Goal: Book appointment/travel/reservation

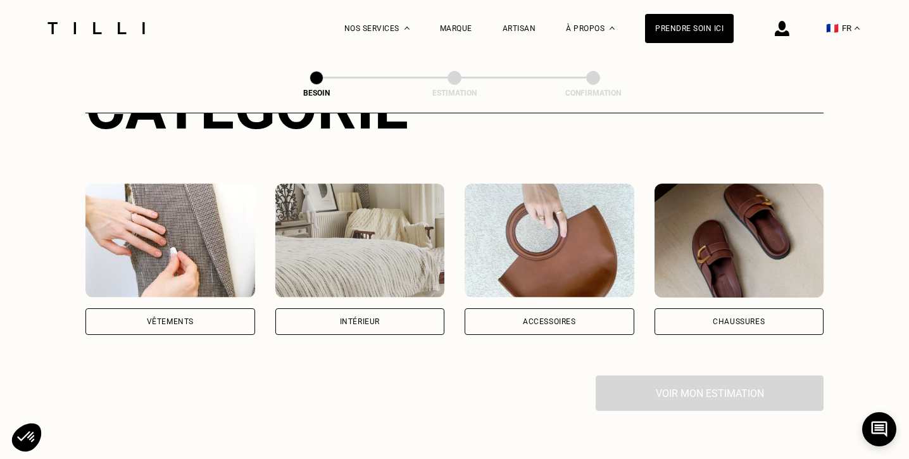
scroll to position [229, 0]
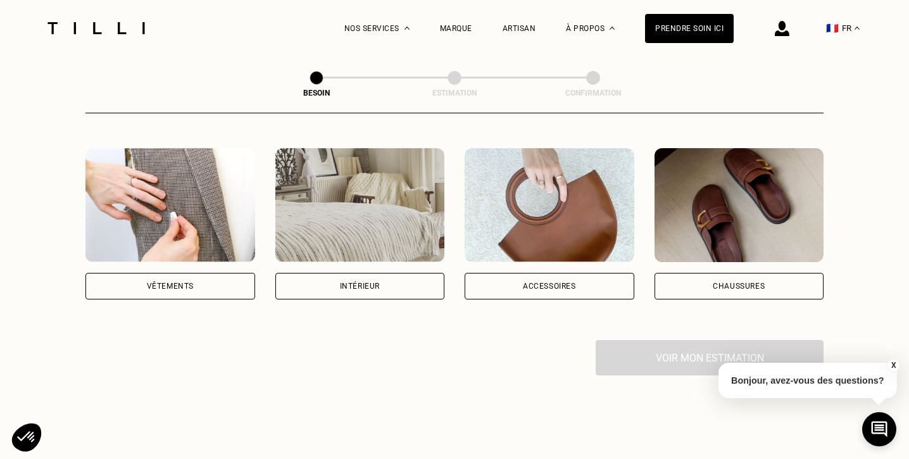
click at [216, 273] on div "Vêtements" at bounding box center [170, 286] width 170 height 27
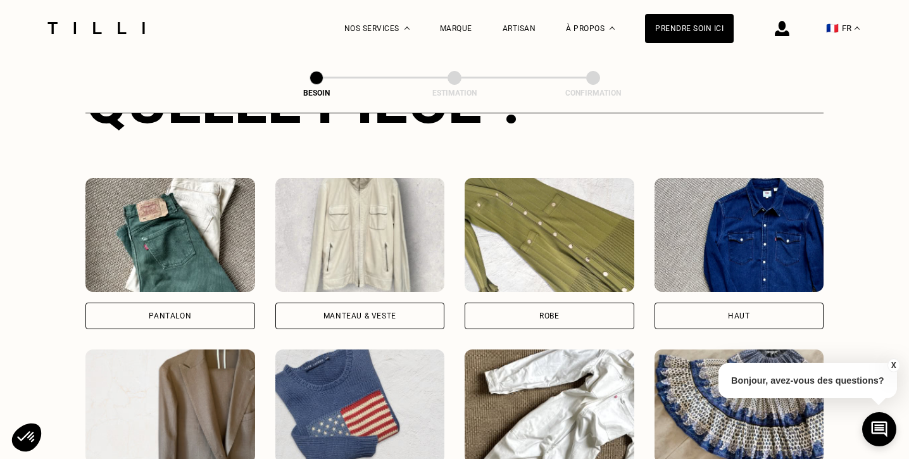
scroll to position [551, 0]
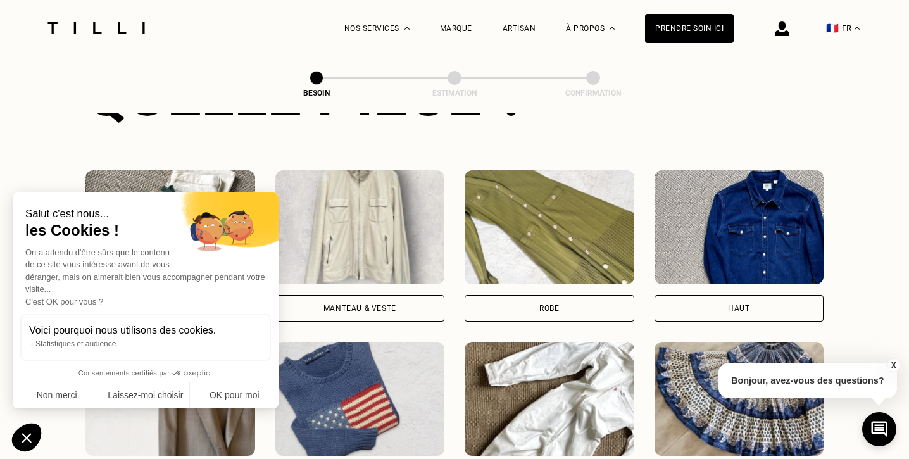
drag, startPoint x: 233, startPoint y: 292, endPoint x: 213, endPoint y: 324, distance: 38.1
click at [213, 323] on div "Salut c'est nous... les Cookies ! On a attendu d'être sûrs que le contenu de ce…" at bounding box center [145, 283] width 241 height 156
click at [70, 398] on button "Non merci" at bounding box center [57, 395] width 89 height 27
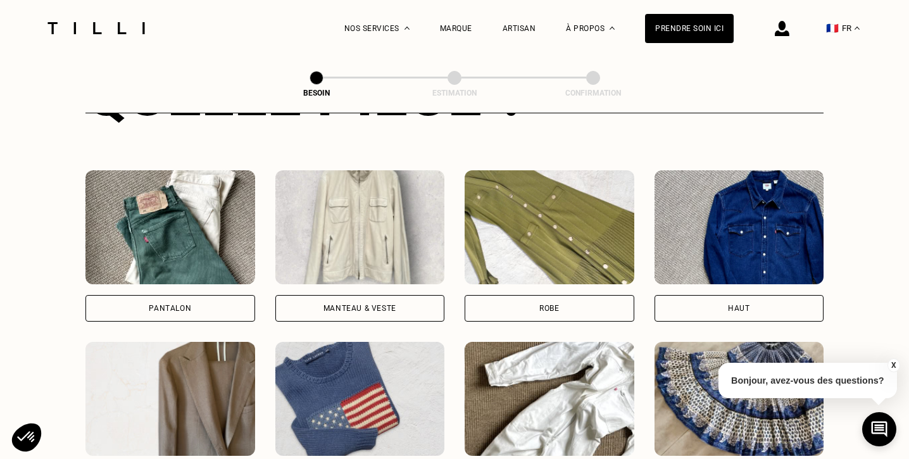
click at [149, 295] on div "Pantalon" at bounding box center [170, 308] width 170 height 27
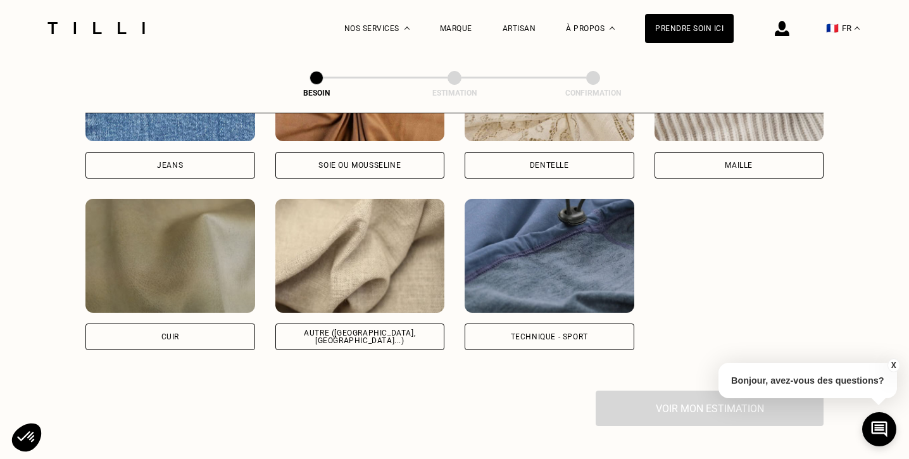
scroll to position [1427, 0]
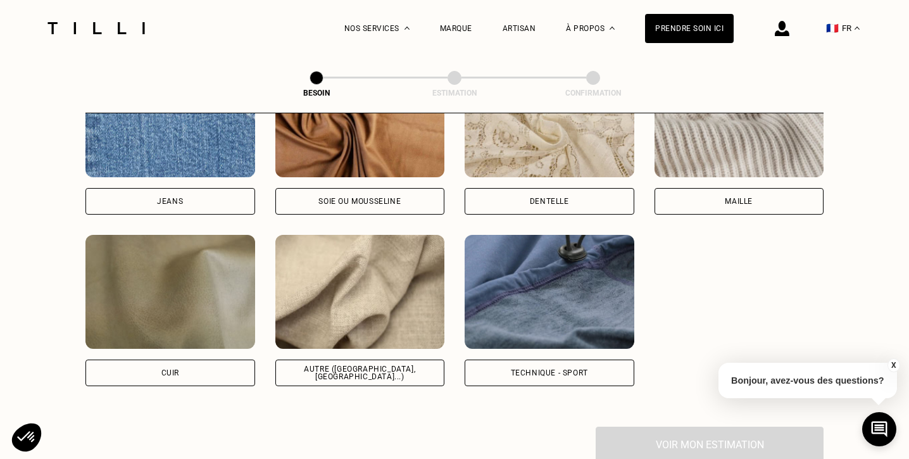
click at [188, 190] on div "Jeans" at bounding box center [170, 201] width 170 height 27
select select "FR"
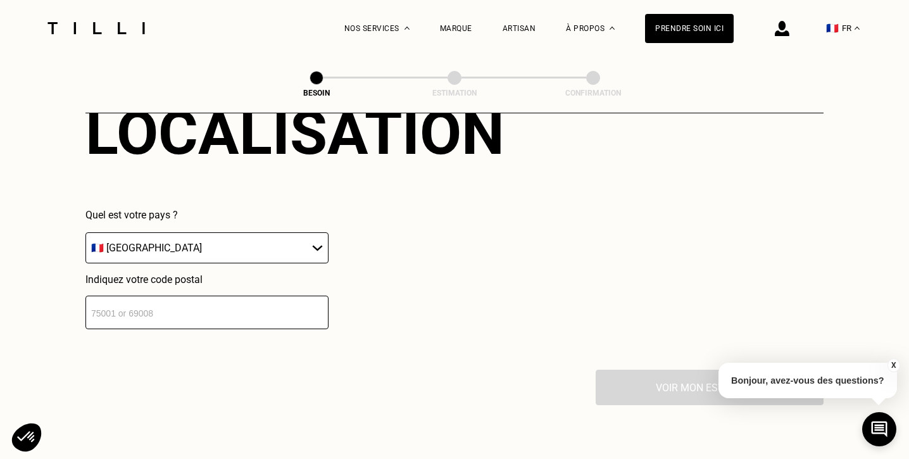
scroll to position [1800, 0]
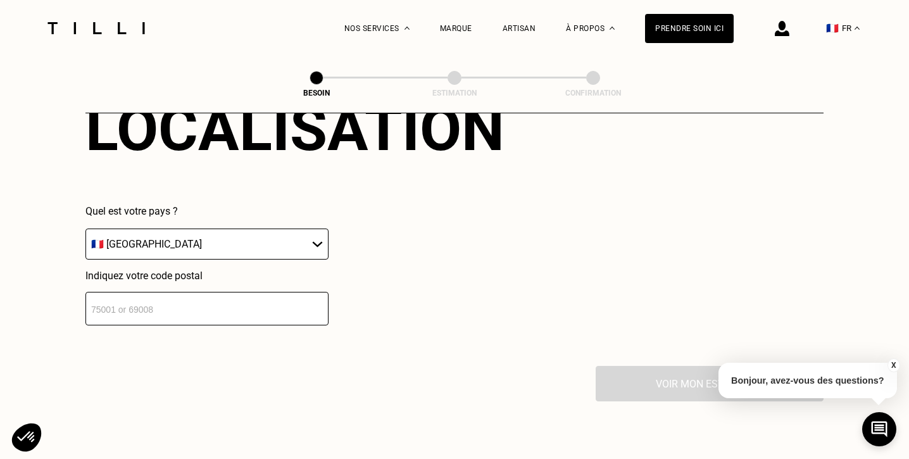
click at [225, 303] on input "number" at bounding box center [206, 309] width 243 height 34
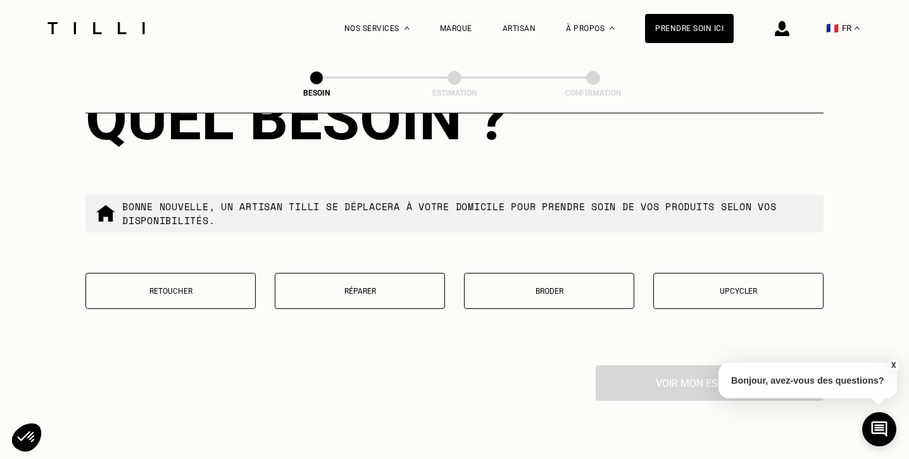
scroll to position [2126, 0]
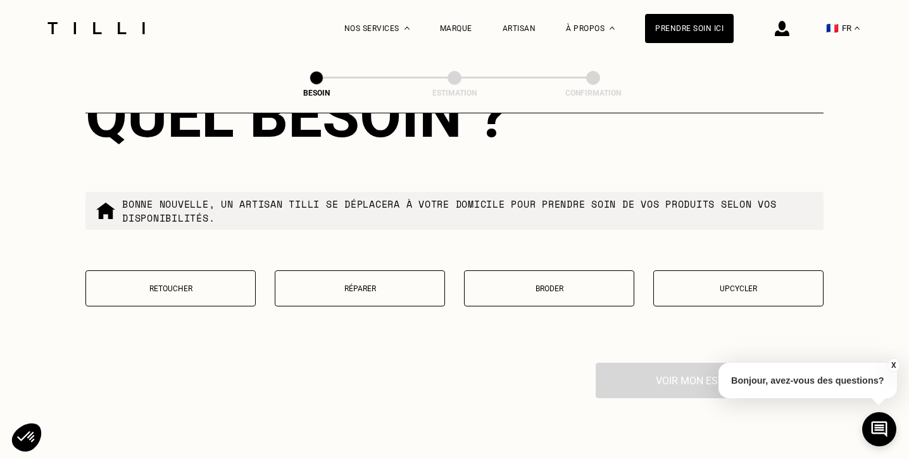
type input "75009"
click at [220, 293] on button "Retoucher" at bounding box center [170, 288] width 170 height 36
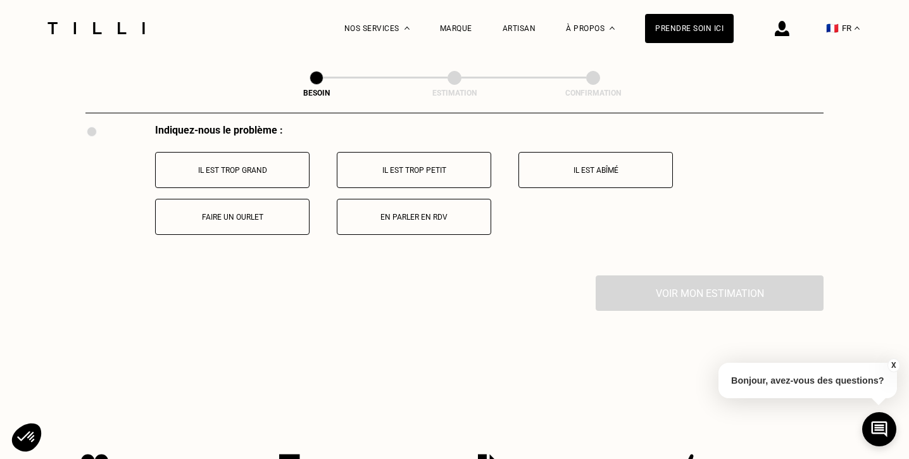
scroll to position [2350, 0]
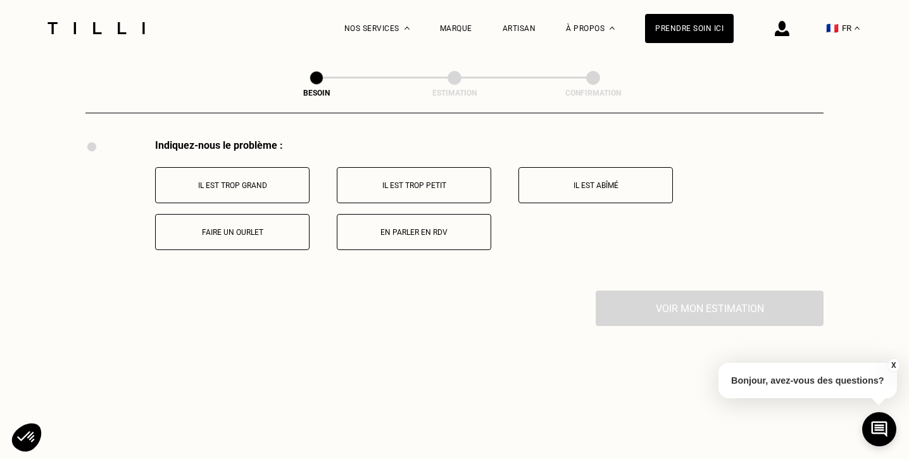
click at [262, 228] on p "Faire un ourlet" at bounding box center [232, 232] width 141 height 9
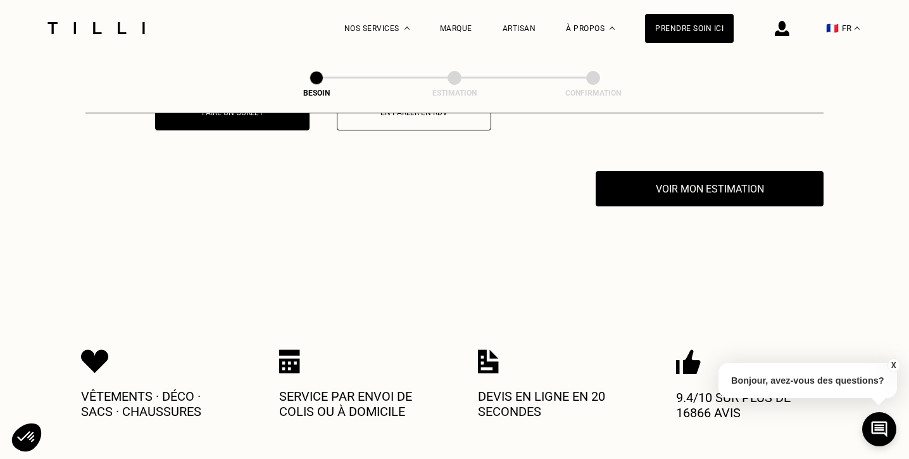
scroll to position [2488, 0]
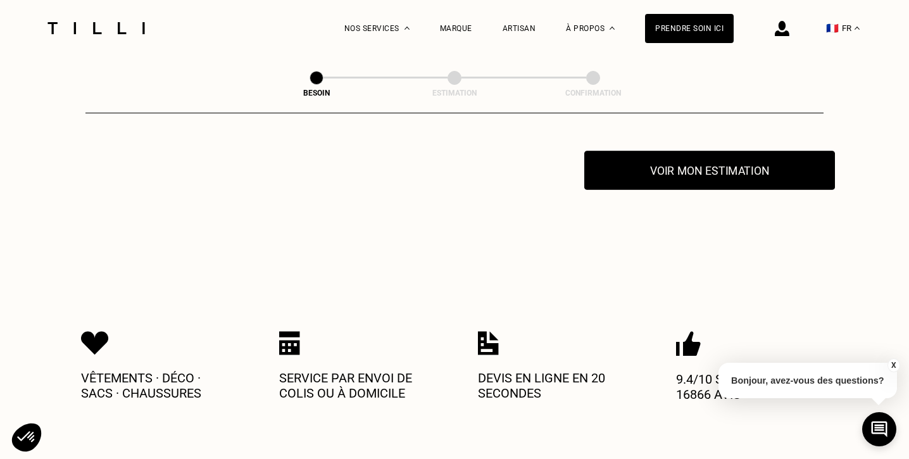
click at [707, 158] on button "Voir mon estimation" at bounding box center [709, 170] width 251 height 39
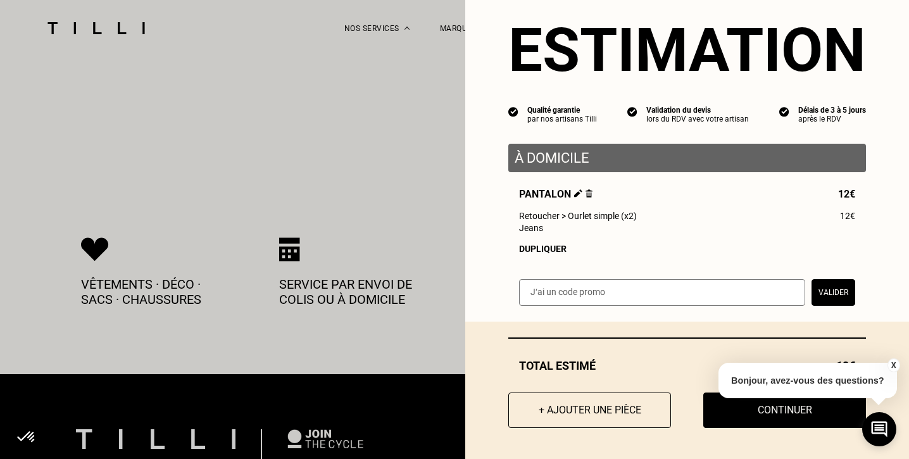
scroll to position [2582, 0]
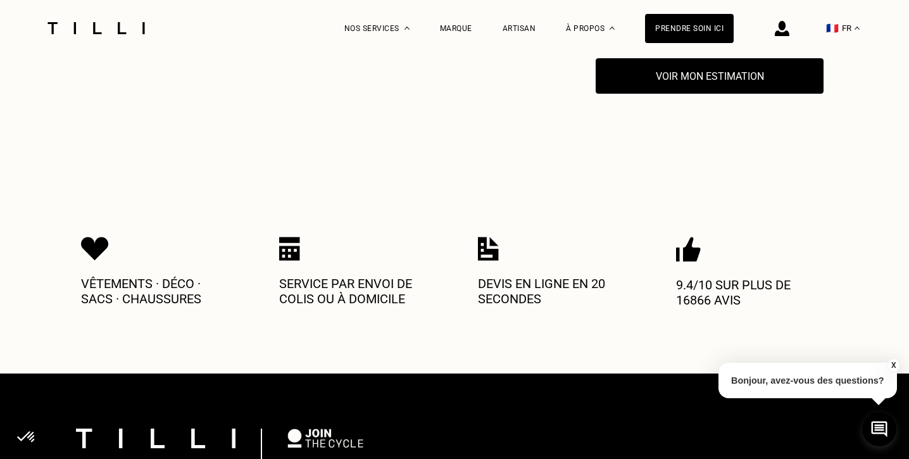
click at [894, 364] on button "X" at bounding box center [893, 365] width 13 height 14
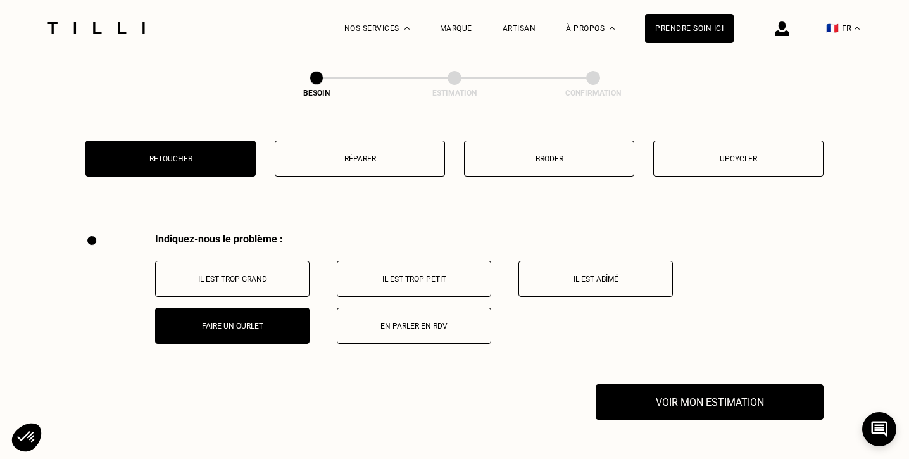
scroll to position [2261, 0]
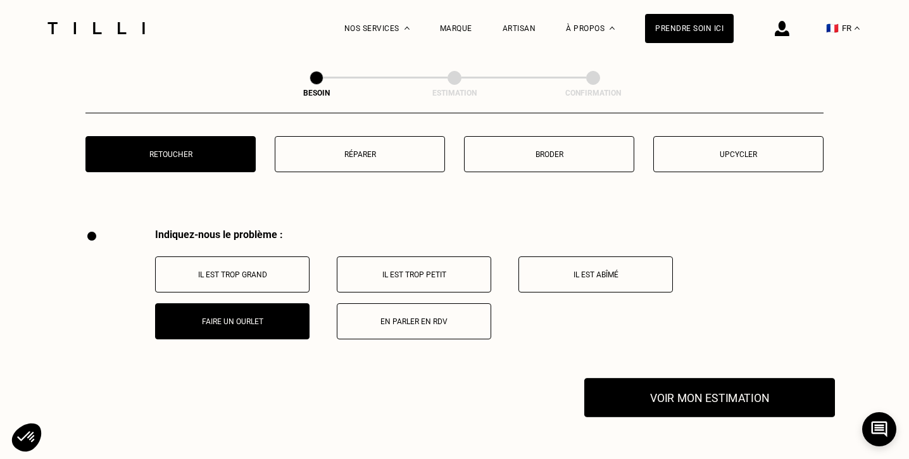
click at [793, 393] on button "Voir mon estimation" at bounding box center [709, 397] width 251 height 39
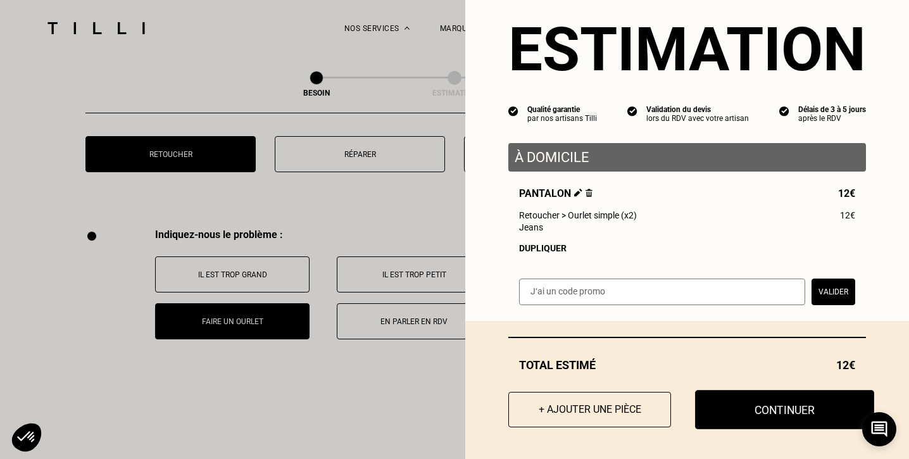
scroll to position [26, 0]
click at [788, 407] on button "Continuer" at bounding box center [784, 410] width 179 height 39
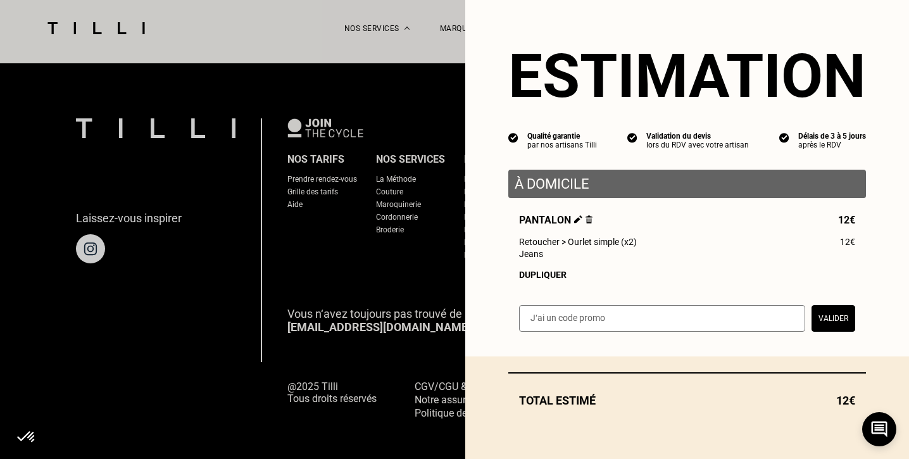
scroll to position [0, 0]
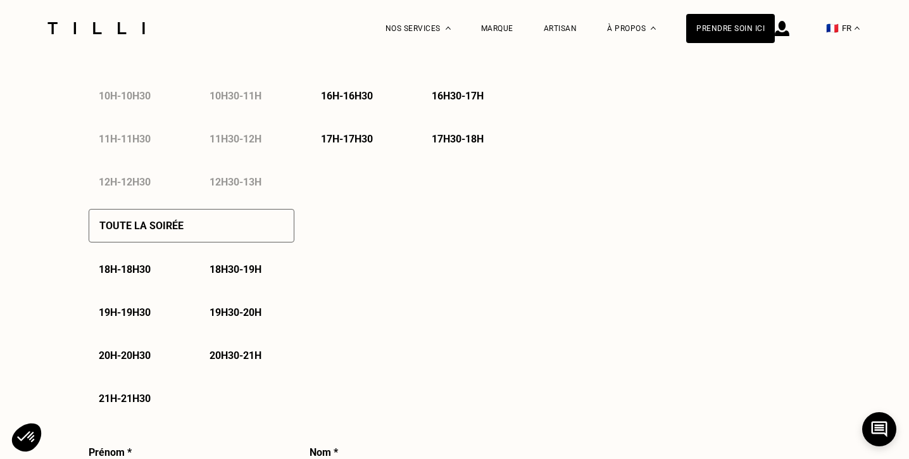
select select "FR"
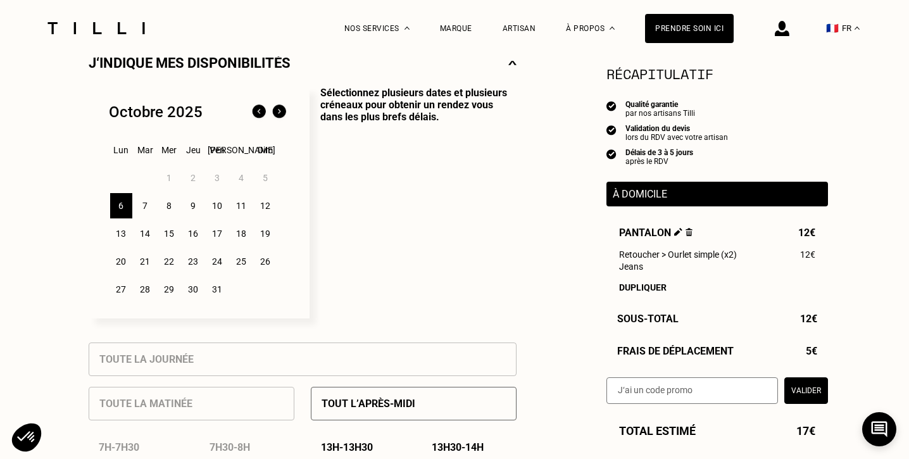
scroll to position [304, 0]
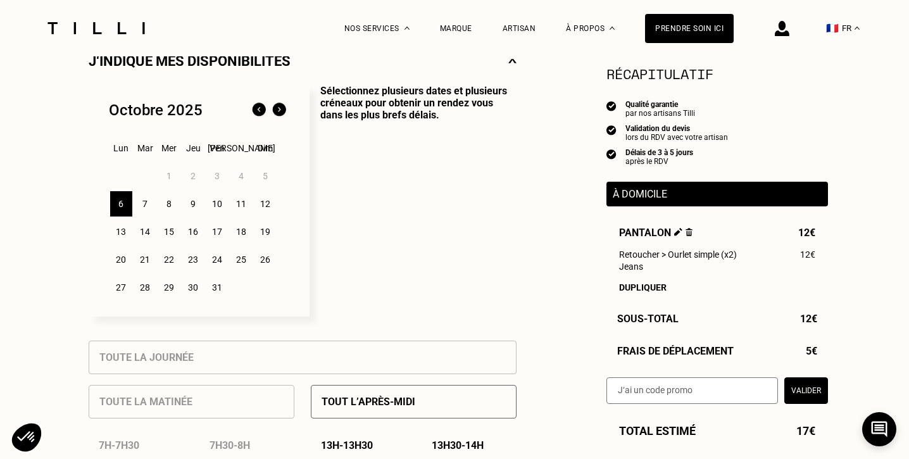
click at [730, 196] on p "À domicile" at bounding box center [717, 194] width 209 height 12
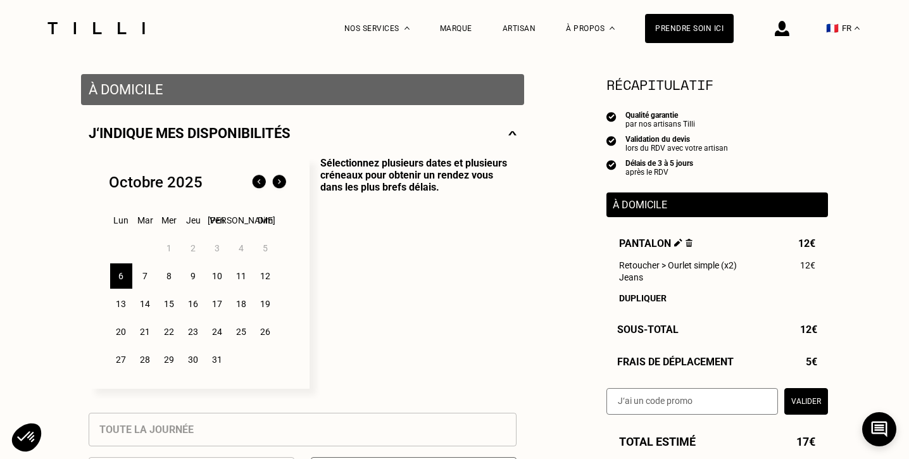
scroll to position [113, 0]
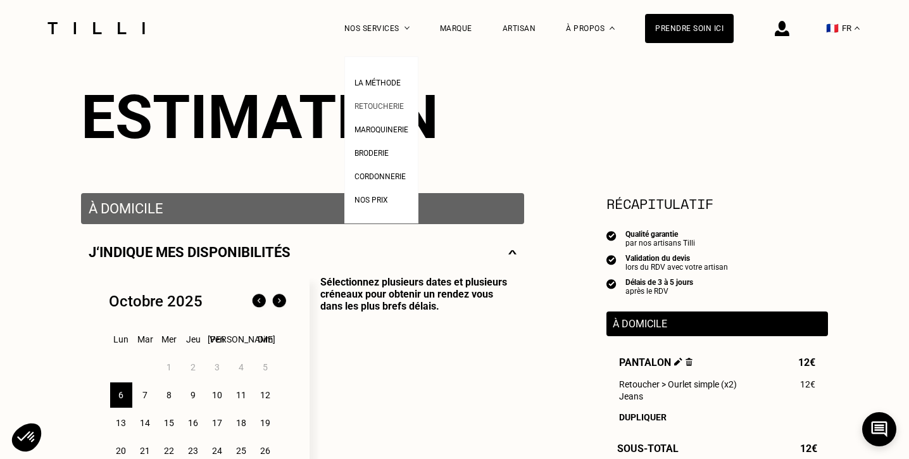
click at [387, 110] on span "Retoucherie" at bounding box center [378, 106] width 49 height 9
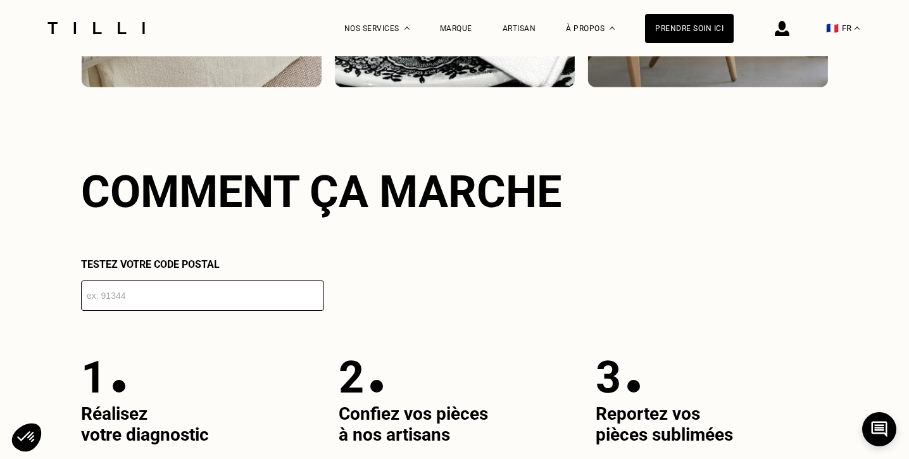
scroll to position [2141, 0]
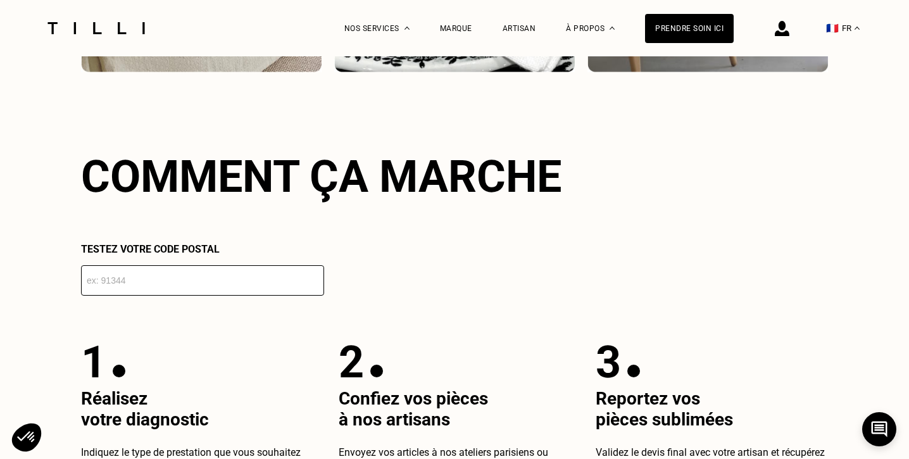
click at [277, 287] on input "number" at bounding box center [202, 280] width 243 height 30
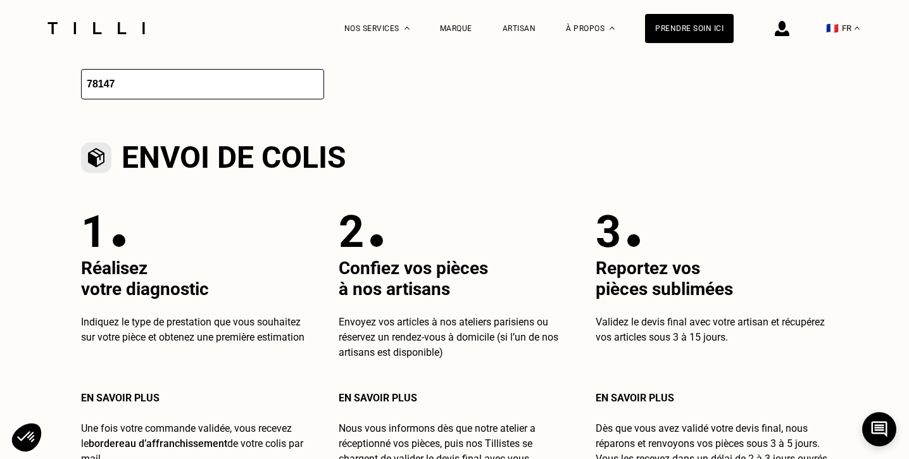
scroll to position [2340, 0]
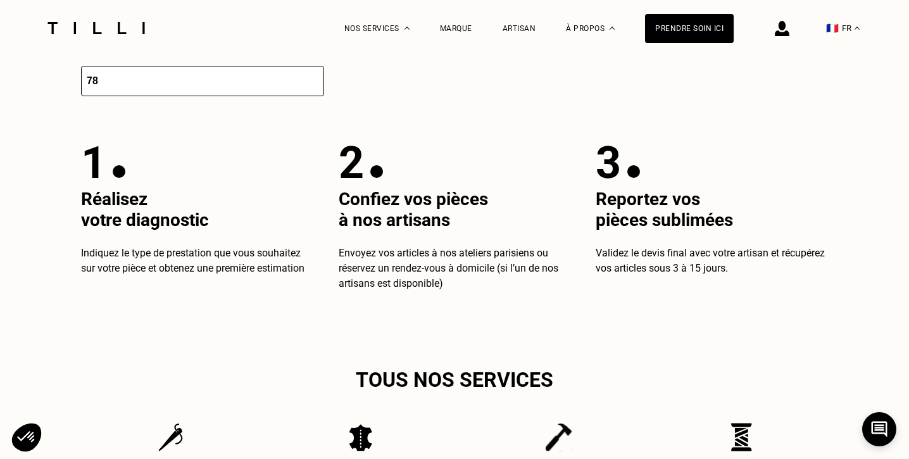
type input "7"
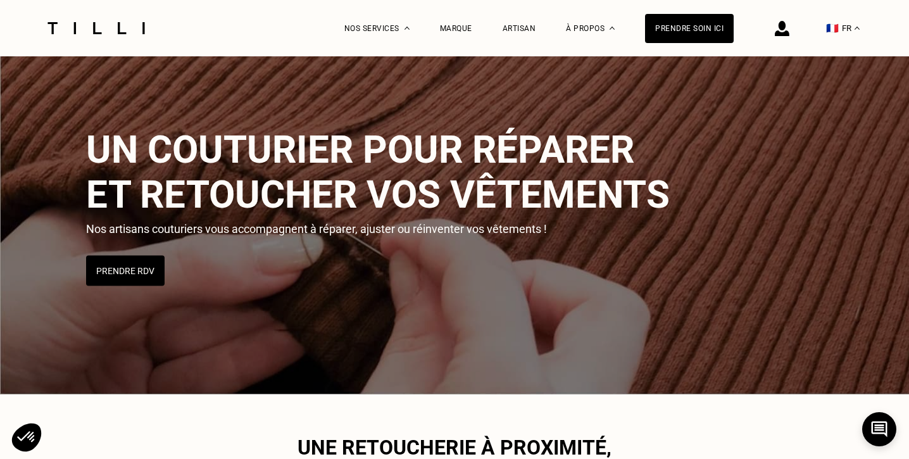
scroll to position [37, 0]
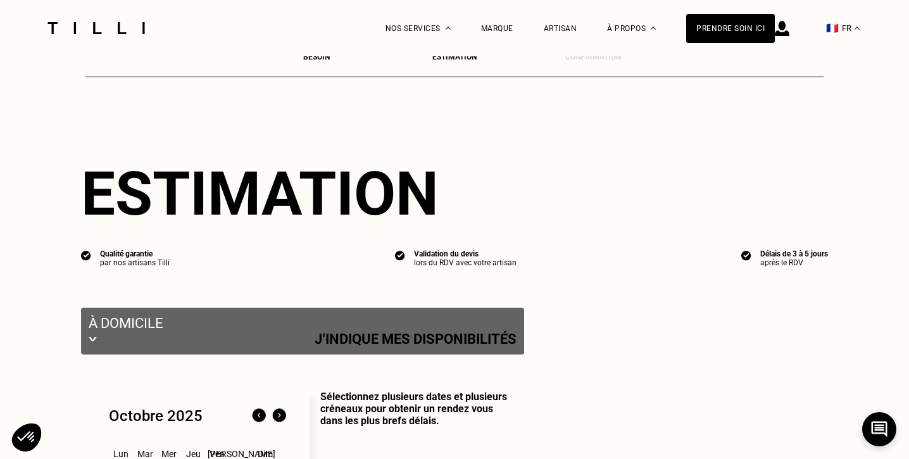
scroll to position [113, 0]
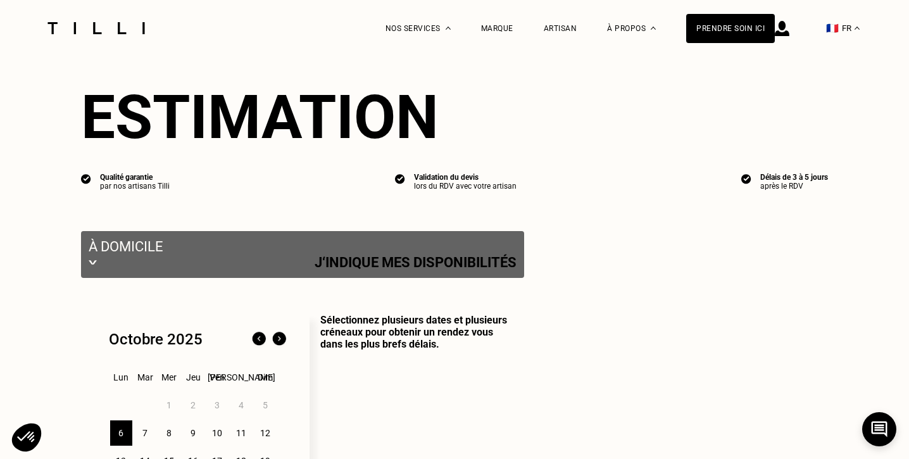
select select "FR"
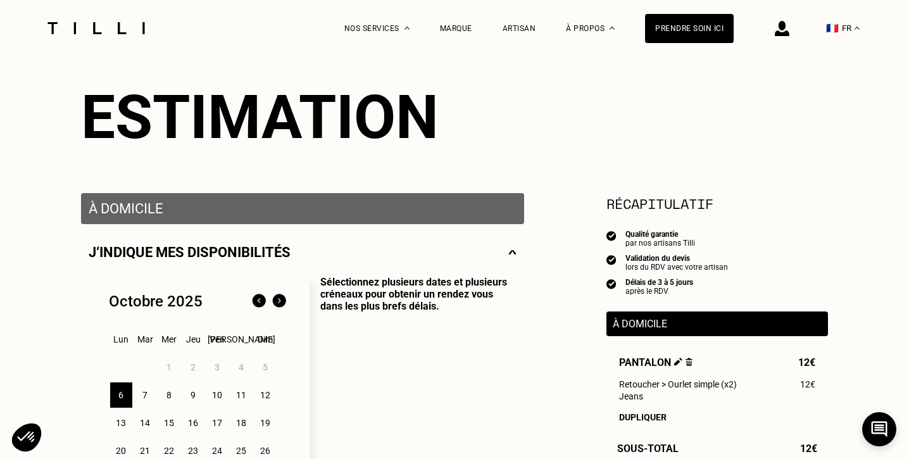
scroll to position [821, 0]
